Goal: Task Accomplishment & Management: Manage account settings

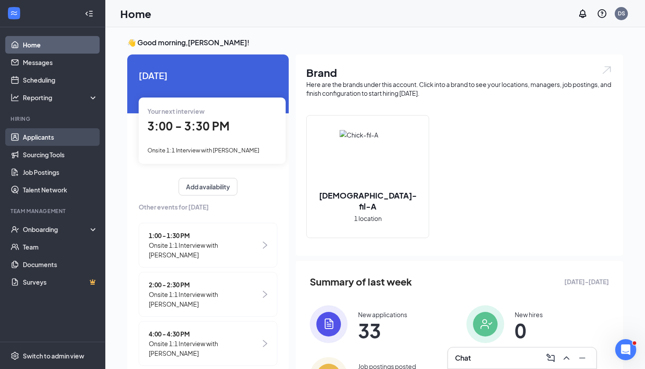
click at [43, 139] on link "Applicants" at bounding box center [60, 137] width 75 height 18
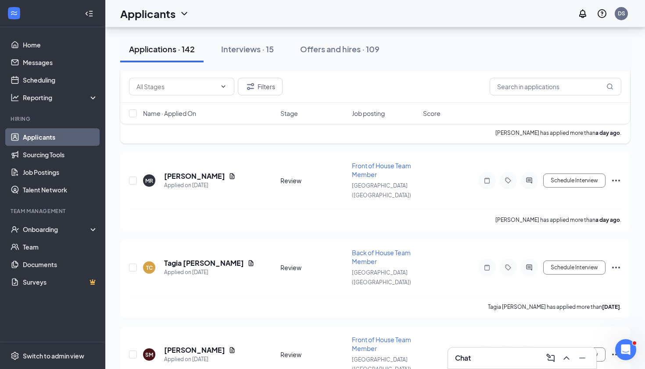
scroll to position [366, 0]
click at [191, 258] on h5 "Tagia [PERSON_NAME]" at bounding box center [204, 263] width 80 height 10
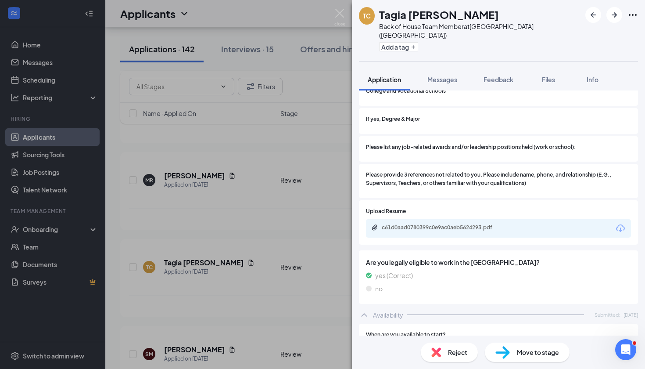
scroll to position [522, 0]
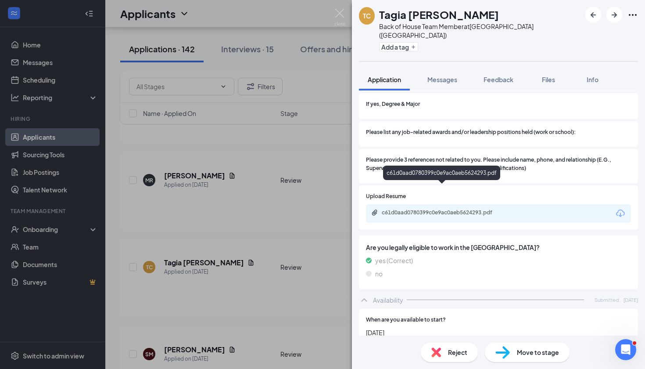
click at [477, 209] on div "c61d0aad0780399c0e9ac0aeb5624293.pdf" at bounding box center [443, 212] width 123 height 7
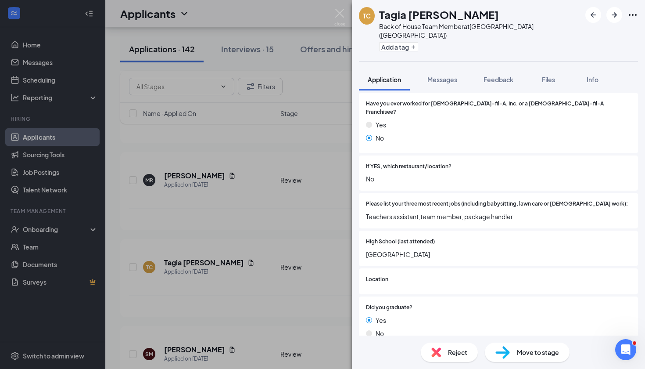
scroll to position [239, 0]
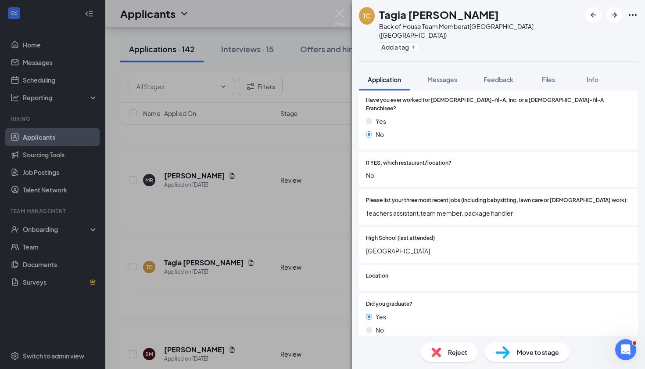
click at [246, 244] on div "TC Tagia [PERSON_NAME] Back of House Team Member at [GEOGRAPHIC_DATA] ([GEOGRAP…" at bounding box center [322, 184] width 645 height 369
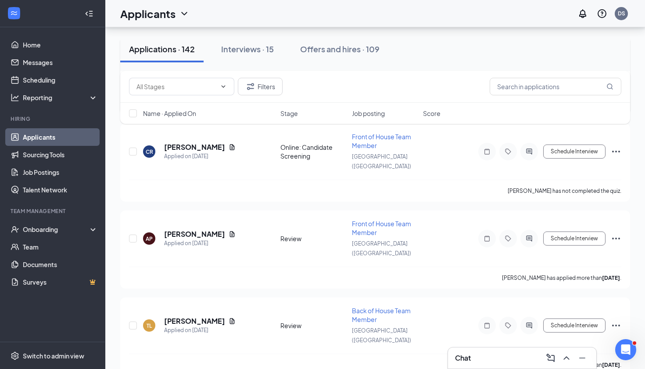
scroll to position [657, 0]
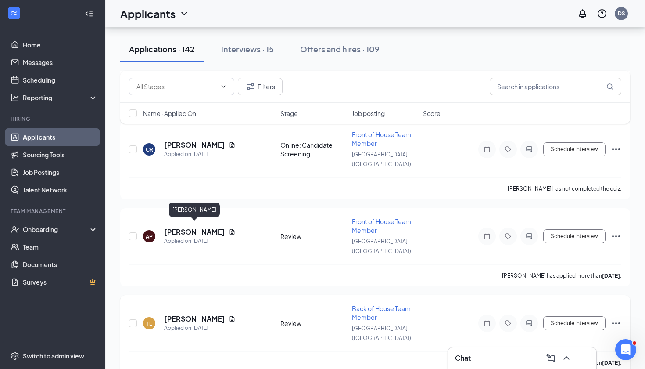
click at [199, 314] on h5 "[PERSON_NAME]" at bounding box center [194, 319] width 61 height 10
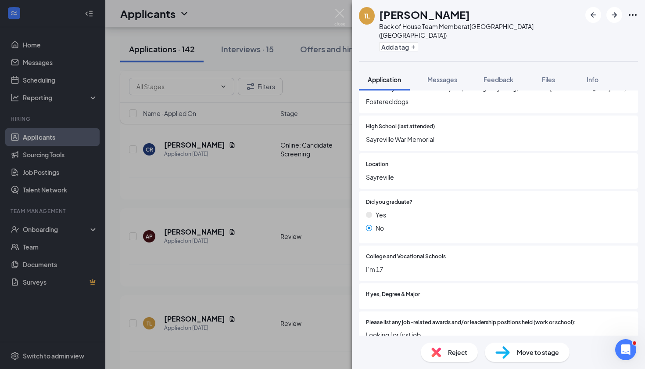
scroll to position [354, 0]
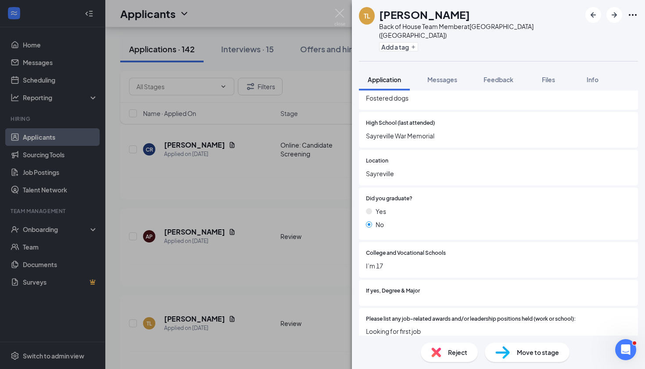
click at [246, 273] on div "[PERSON_NAME] Back of House Team Member at [GEOGRAPHIC_DATA] ([GEOGRAPHIC_DATA]…" at bounding box center [322, 184] width 645 height 369
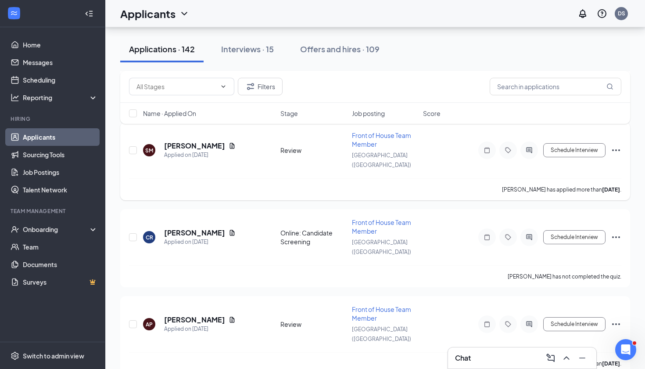
scroll to position [564, 0]
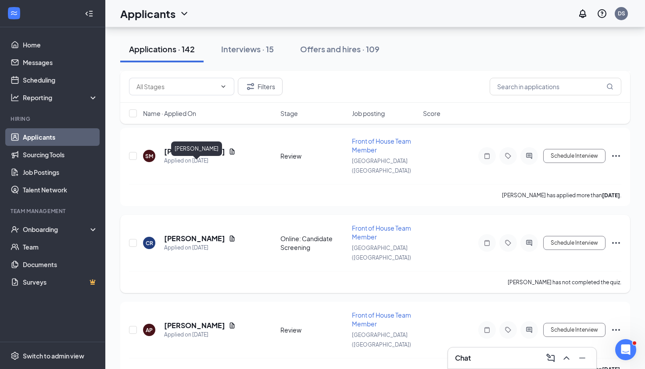
click at [216, 234] on h5 "[PERSON_NAME]" at bounding box center [194, 239] width 61 height 10
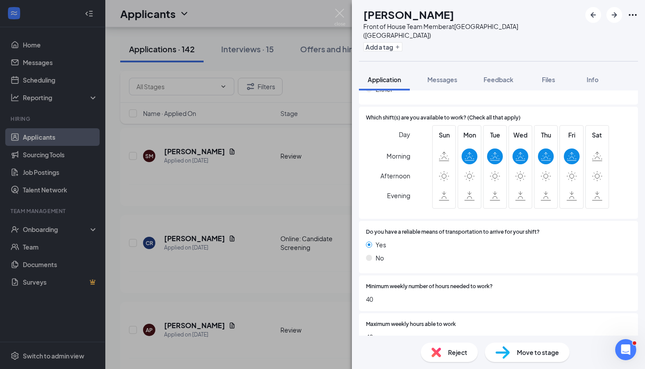
scroll to position [830, 0]
click at [189, 228] on div "CR [PERSON_NAME] Front of House Team Member at [GEOGRAPHIC_DATA] ([GEOGRAPHIC_D…" at bounding box center [322, 184] width 645 height 369
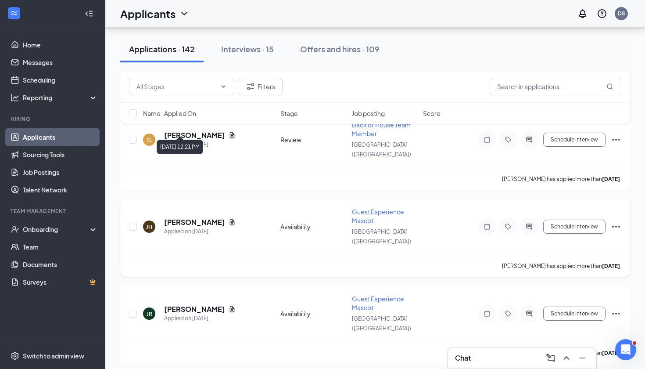
scroll to position [893, 0]
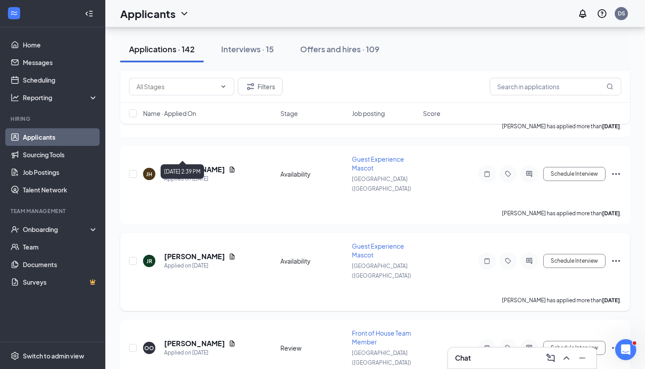
click at [194, 261] on div "Applied on [DATE]" at bounding box center [200, 265] width 72 height 9
click at [196, 252] on h5 "[PERSON_NAME]" at bounding box center [194, 257] width 61 height 10
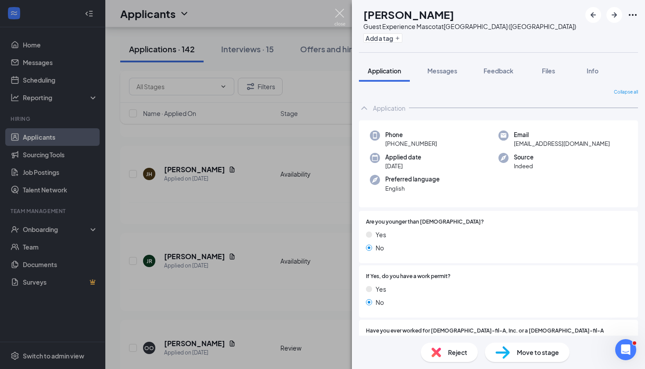
click at [335, 16] on img at bounding box center [340, 17] width 11 height 17
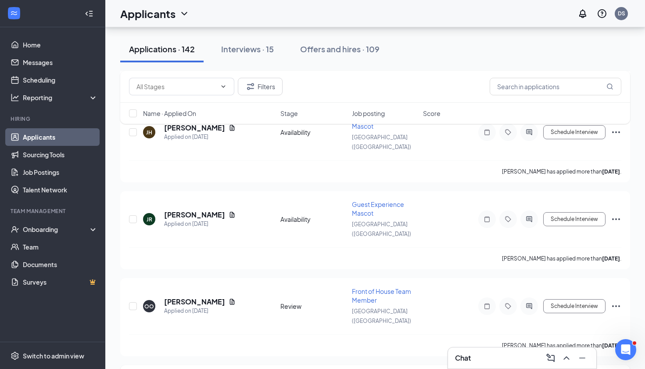
scroll to position [936, 0]
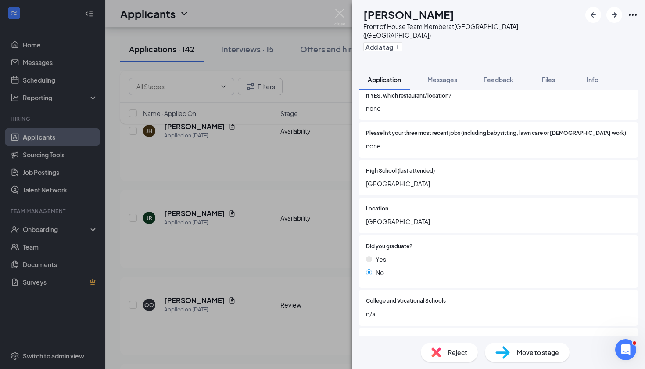
scroll to position [307, 0]
